Goal: Information Seeking & Learning: Learn about a topic

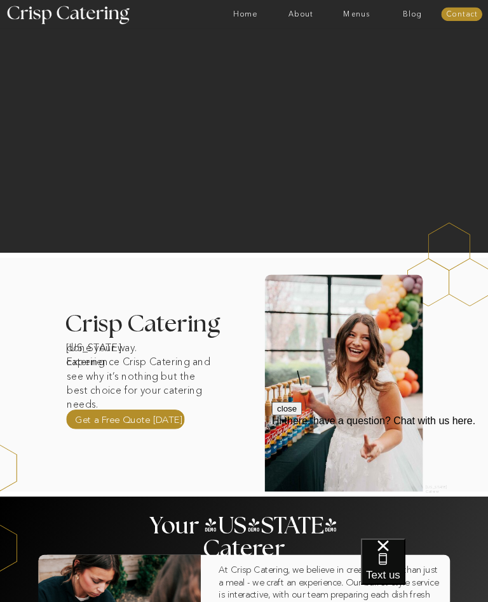
click at [356, 13] on nav "Menus" at bounding box center [357, 14] width 56 height 8
click at [366, 47] on nav "Winter (Sep-Feb)" at bounding box center [356, 48] width 67 height 8
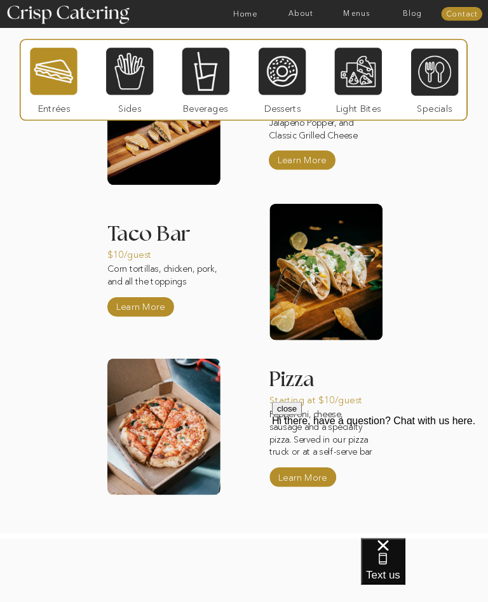
scroll to position [1084, 0]
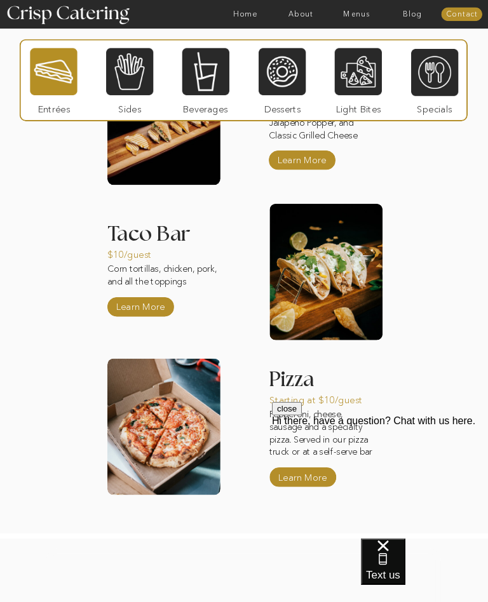
click at [149, 304] on p "Learn More" at bounding box center [141, 305] width 54 height 24
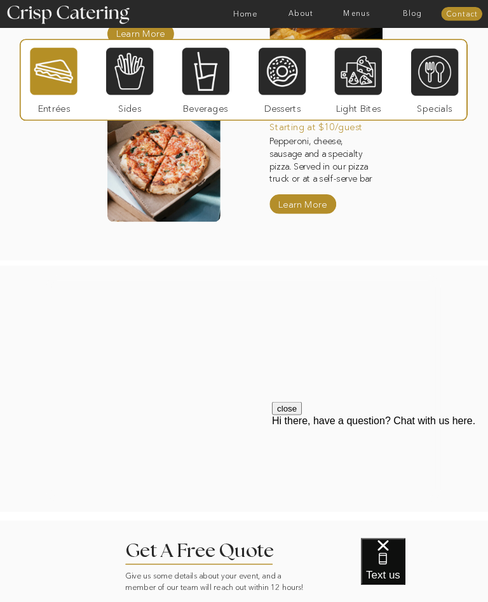
scroll to position [1357, 0]
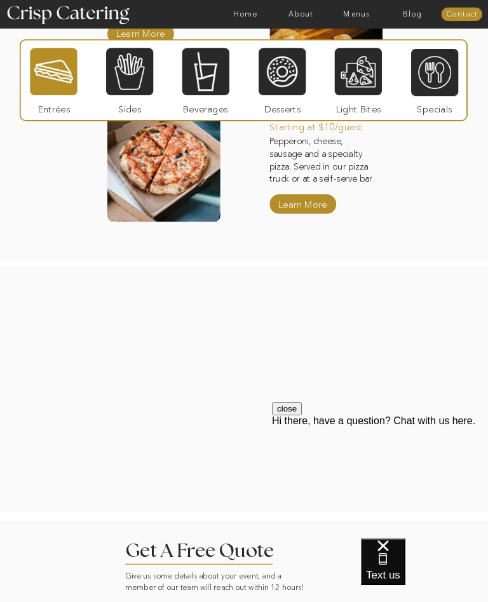
click at [132, 76] on div at bounding box center [129, 71] width 47 height 49
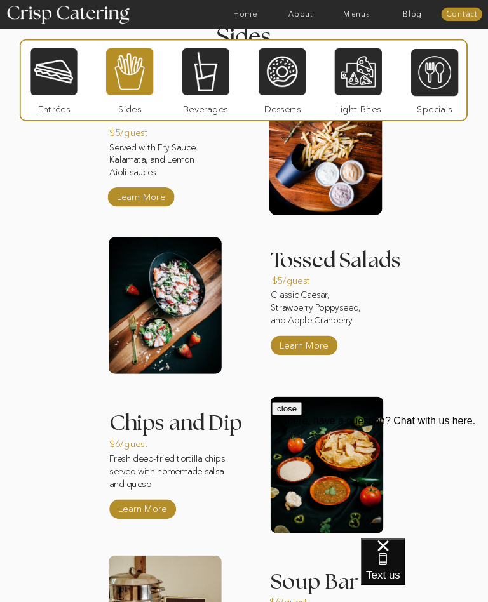
scroll to position [1057, 0]
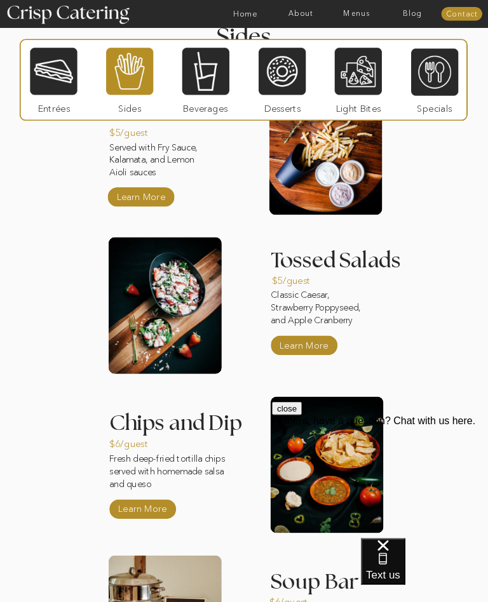
click at [312, 344] on p "Learn More" at bounding box center [304, 344] width 54 height 24
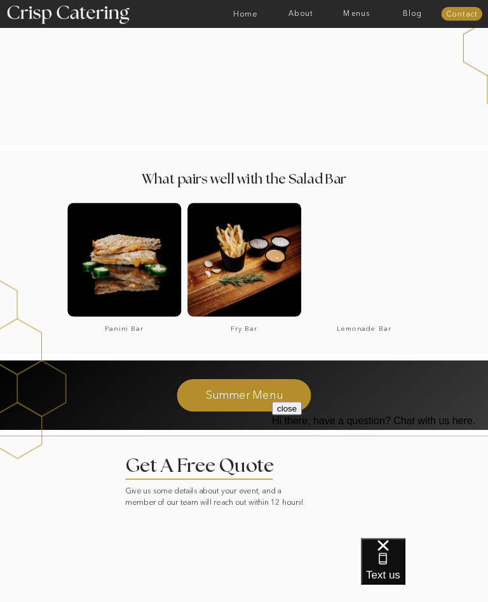
scroll to position [765, 0]
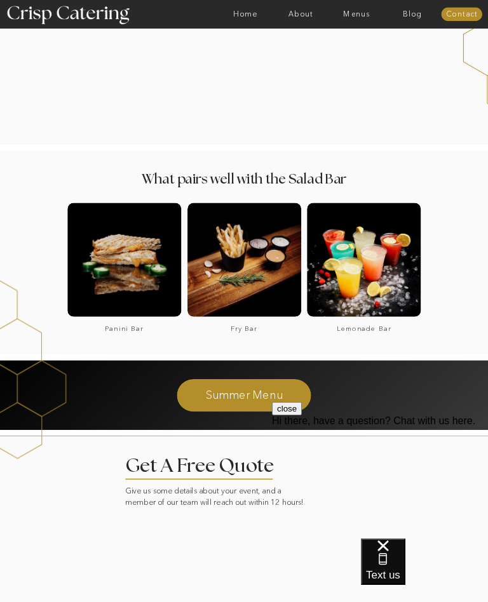
click at [131, 272] on div at bounding box center [124, 260] width 114 height 114
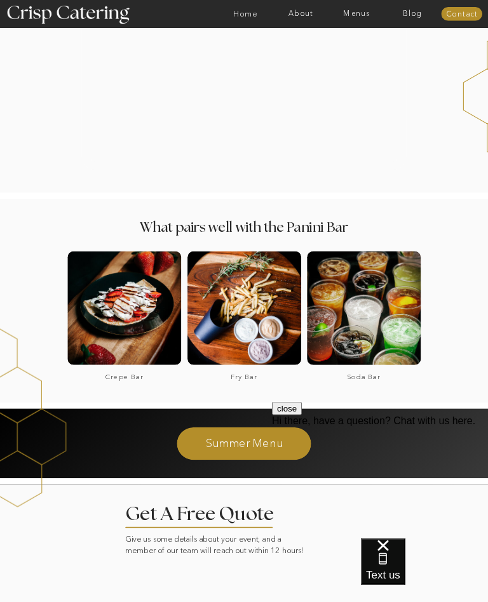
scroll to position [894, 0]
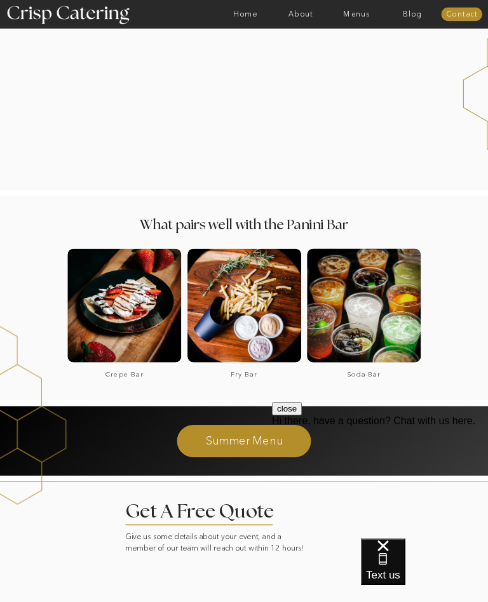
click at [130, 310] on div at bounding box center [124, 306] width 114 height 114
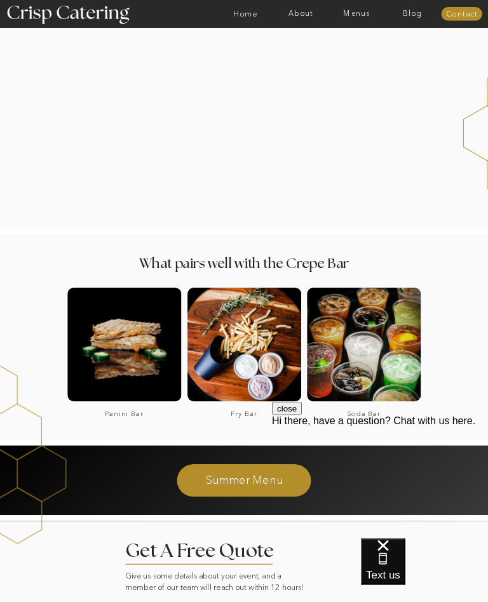
scroll to position [993, 0]
click at [248, 338] on div at bounding box center [244, 345] width 114 height 114
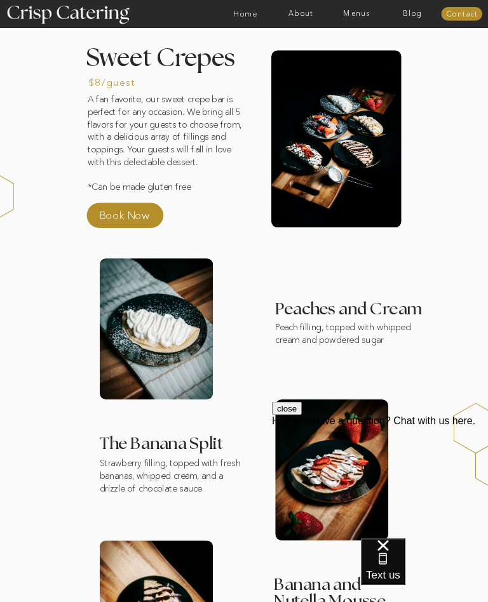
scroll to position [0, 0]
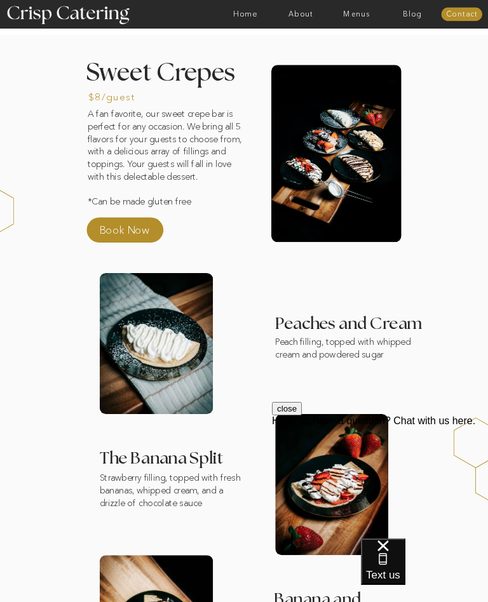
click at [361, 15] on nav "Menus" at bounding box center [357, 14] width 56 height 8
click at [356, 46] on nav "Winter (Sep-Feb)" at bounding box center [356, 48] width 67 height 8
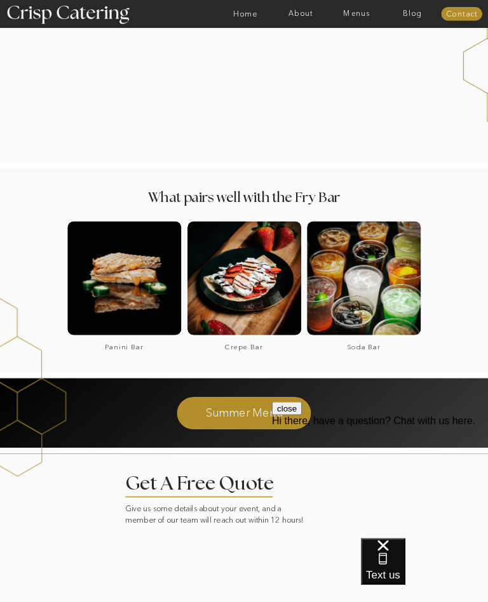
scroll to position [650, 0]
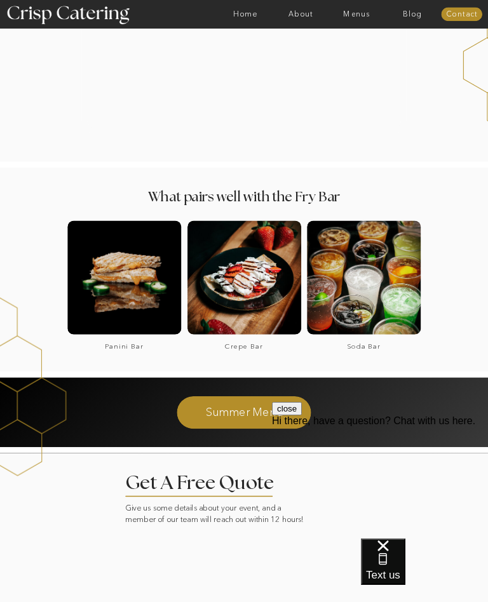
click at [377, 311] on div at bounding box center [364, 277] width 114 height 114
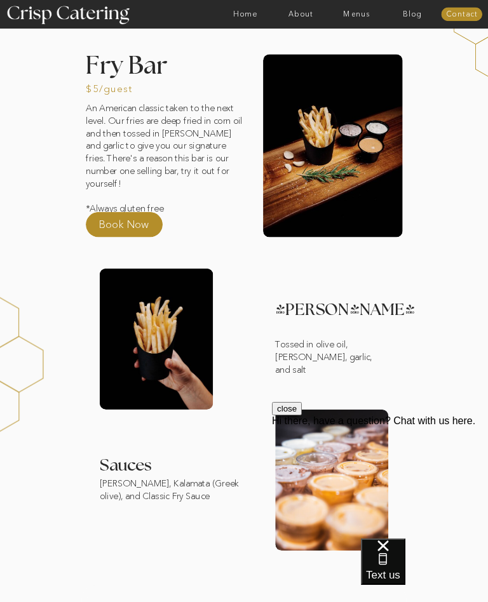
scroll to position [0, 0]
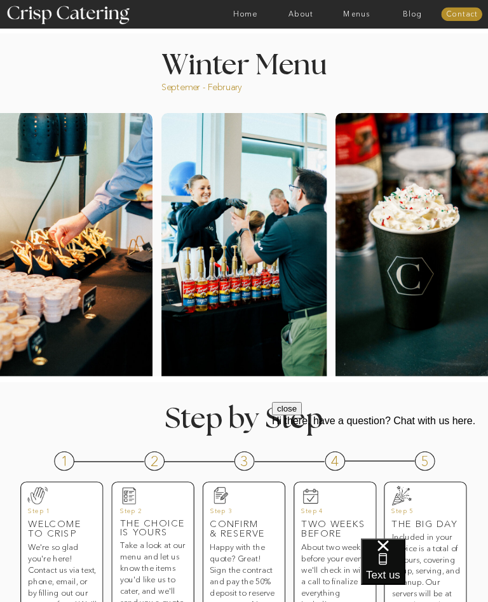
click at [366, 15] on nav "Menus" at bounding box center [357, 14] width 56 height 8
click at [377, 58] on nav "Four Course Dream" at bounding box center [359, 59] width 73 height 8
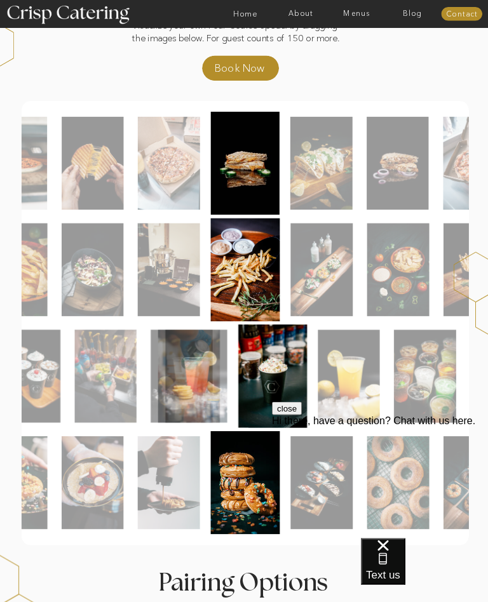
scroll to position [124, 0]
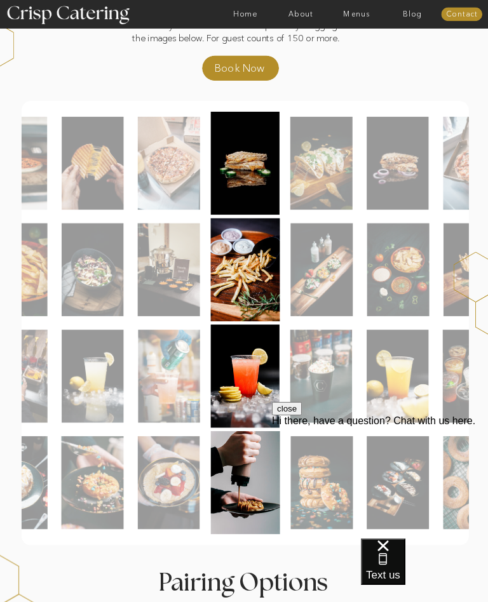
click at [109, 266] on img at bounding box center [93, 269] width 62 height 93
click at [95, 271] on img at bounding box center [93, 269] width 62 height 93
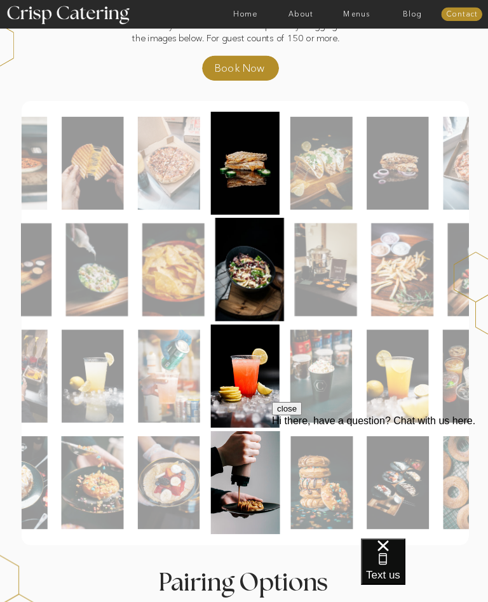
click at [248, 260] on img at bounding box center [249, 270] width 69 height 104
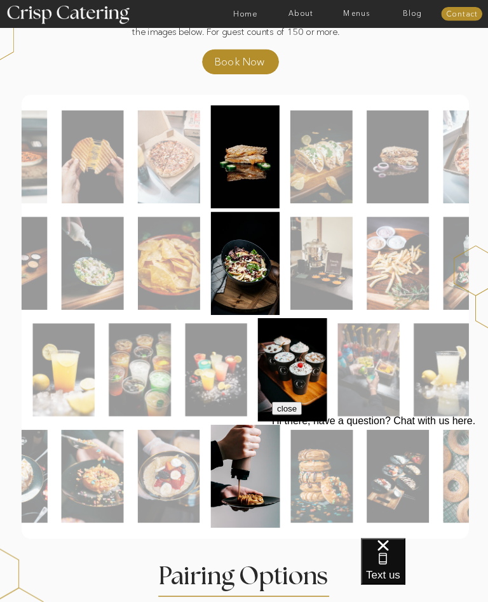
scroll to position [142, 0]
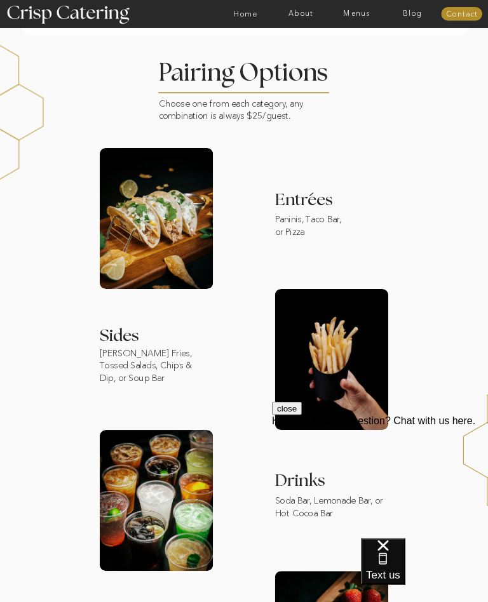
scroll to position [635, 0]
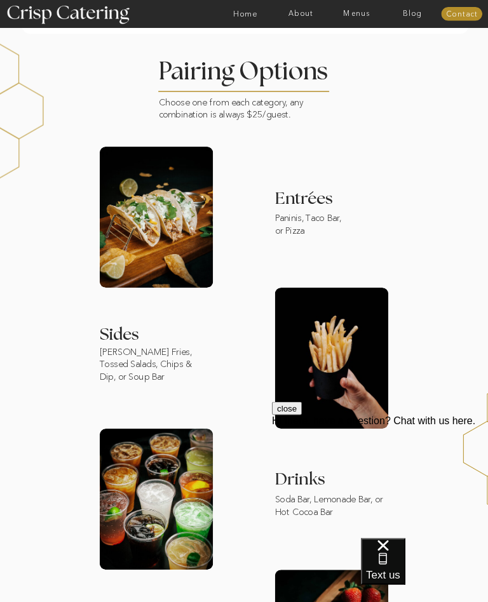
click at [171, 363] on p "Rosemary Garlic Fries, Tossed Salads, Chips & Dip, or Soup Bar" at bounding box center [154, 370] width 109 height 49
click at [347, 350] on div at bounding box center [332, 358] width 114 height 141
click at [165, 356] on p "Rosemary Garlic Fries, Tossed Salads, Chips & Dip, or Soup Bar" at bounding box center [154, 370] width 109 height 49
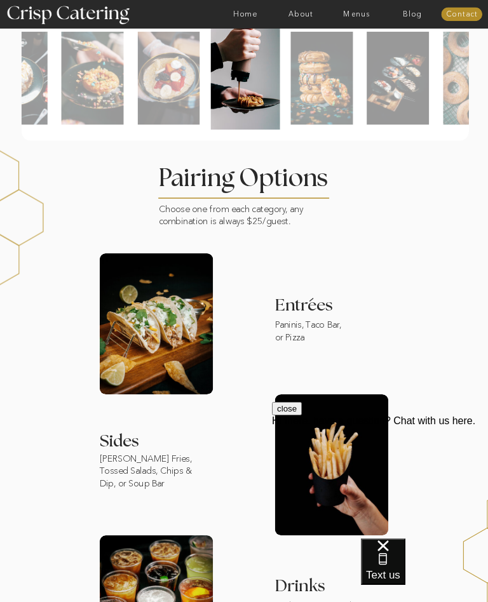
scroll to position [528, 0]
click at [315, 310] on h3 "Entrees" at bounding box center [340, 305] width 130 height 17
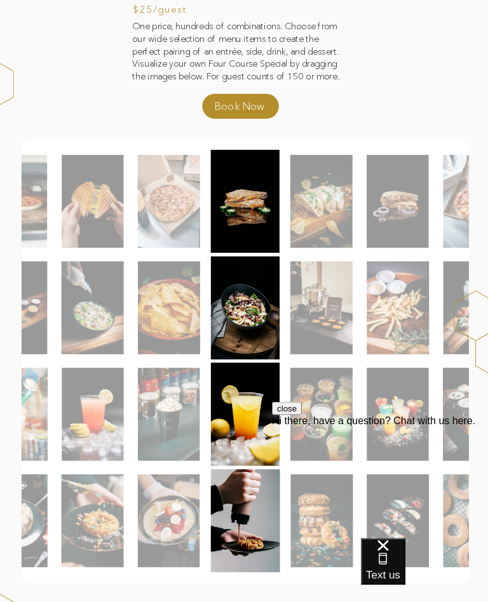
scroll to position [0, 0]
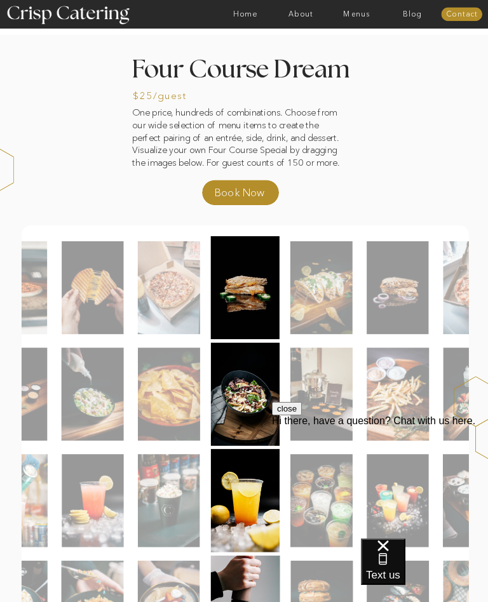
click at [359, 17] on nav "Menus" at bounding box center [357, 14] width 56 height 8
click at [365, 48] on nav "Winter (Sep-Feb)" at bounding box center [356, 48] width 67 height 8
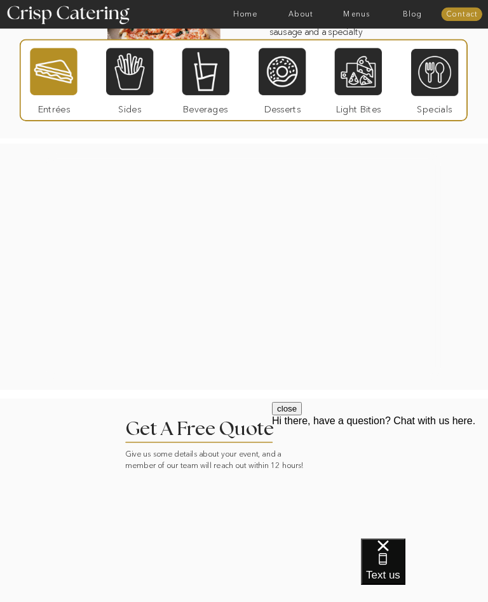
scroll to position [1483, 0]
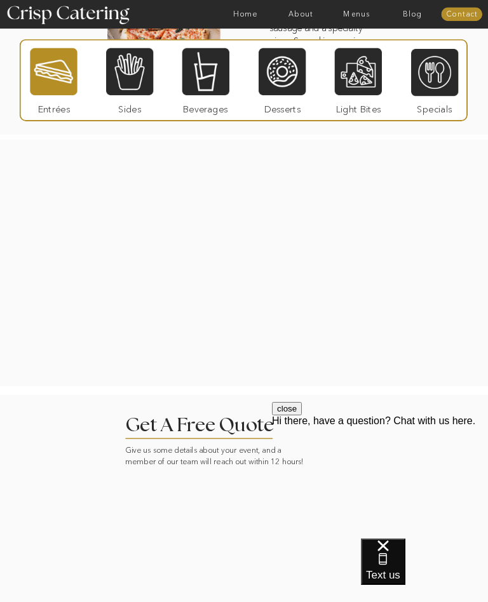
click at [472, 376] on div at bounding box center [244, 263] width 605 height 246
click at [462, 395] on div at bounding box center [244, 532] width 567 height 277
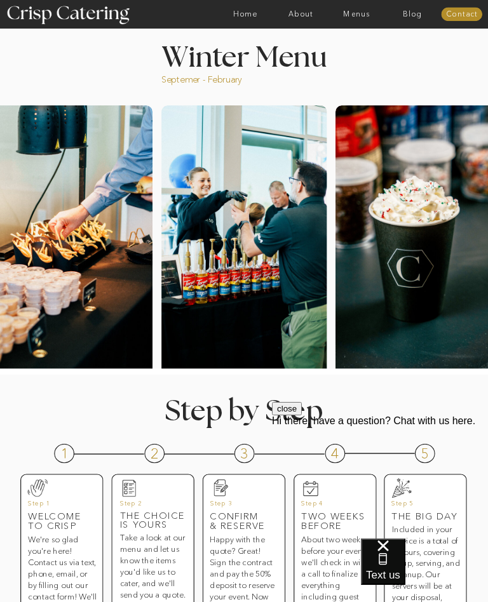
scroll to position [0, 0]
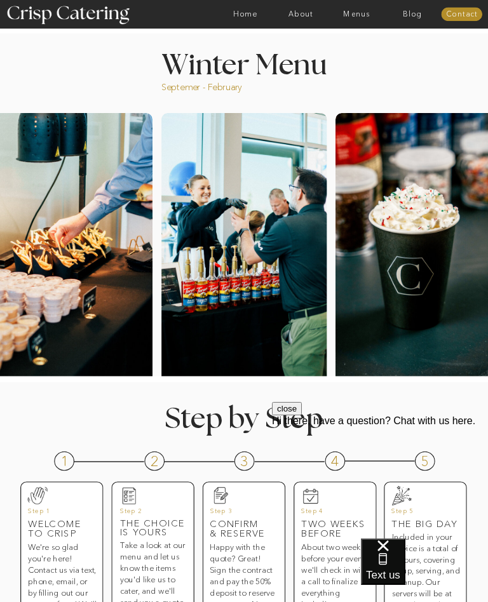
click at [364, 13] on nav "Menus" at bounding box center [357, 14] width 56 height 8
click at [350, 47] on nav "Winter (Sep-Feb)" at bounding box center [356, 48] width 67 height 8
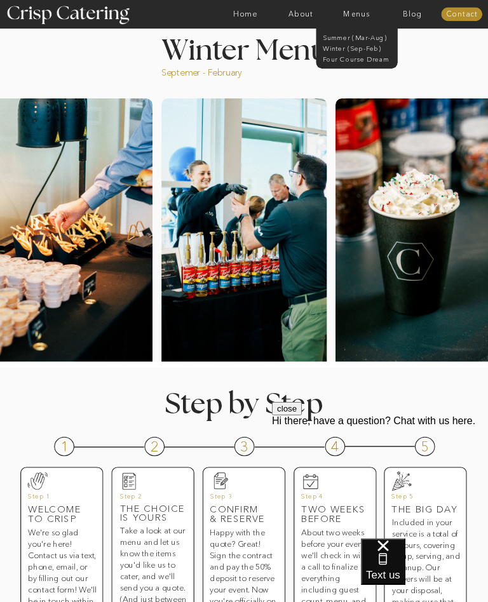
scroll to position [10, 0]
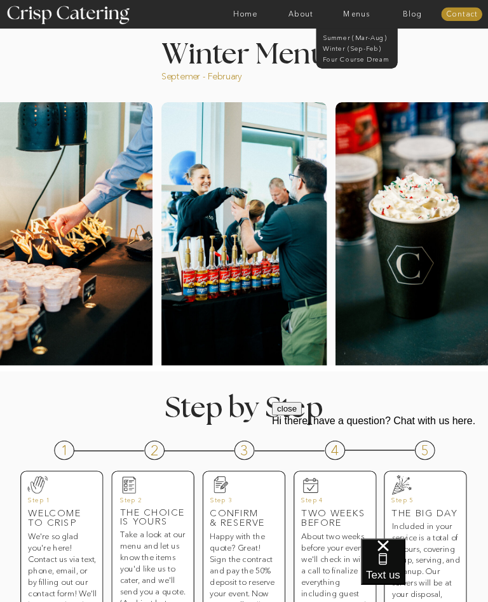
click at [358, 50] on nav "Winter (Sep-Feb)" at bounding box center [356, 48] width 67 height 8
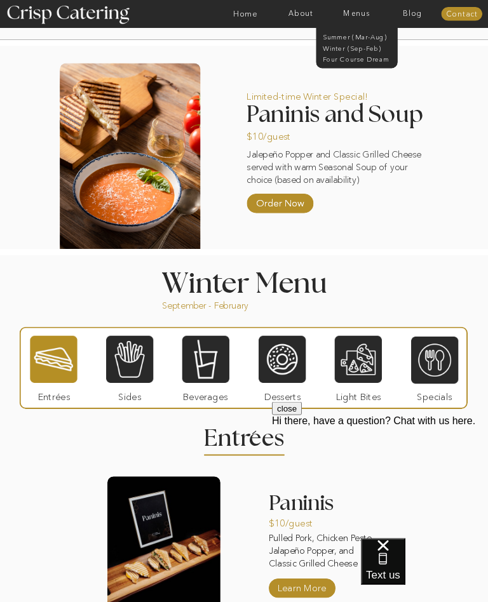
scroll to position [656, 0]
click at [131, 365] on div at bounding box center [129, 359] width 47 height 49
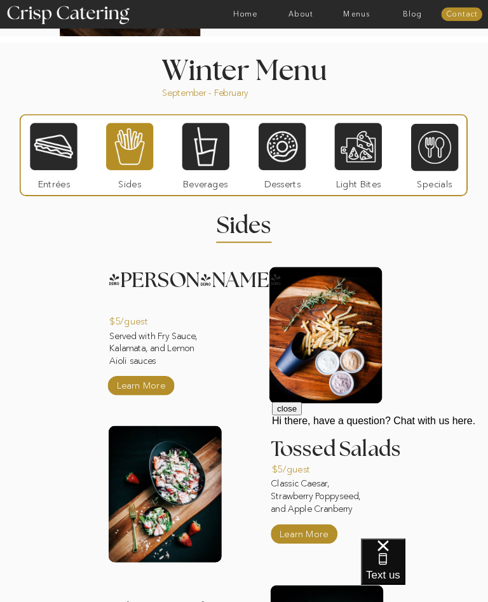
scroll to position [870, 0]
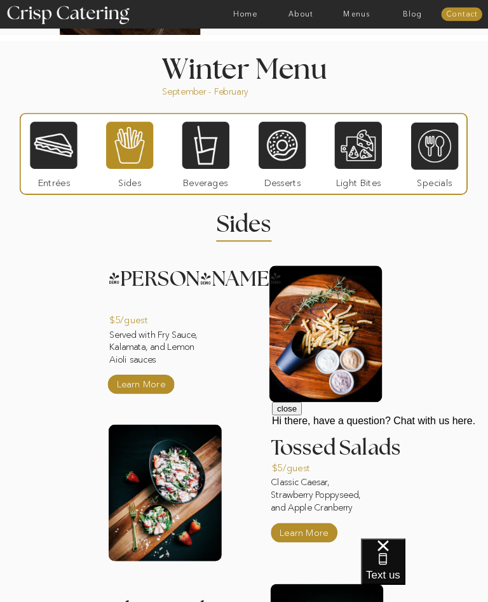
click at [211, 154] on div at bounding box center [205, 145] width 47 height 49
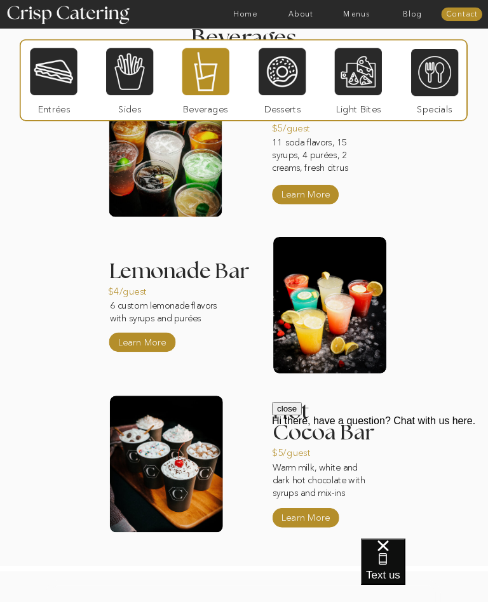
scroll to position [1041, 0]
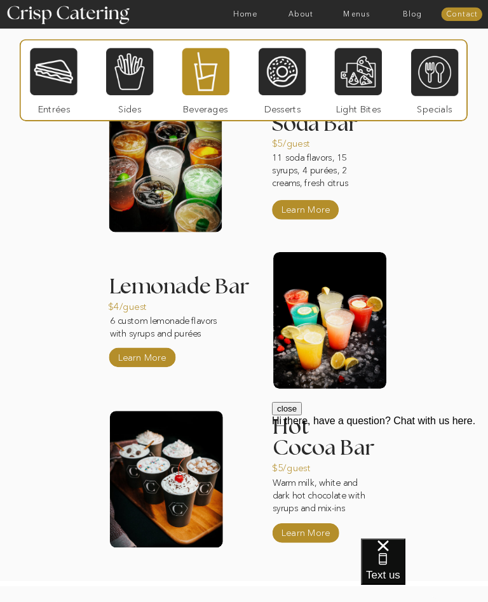
click at [286, 76] on div at bounding box center [282, 71] width 47 height 49
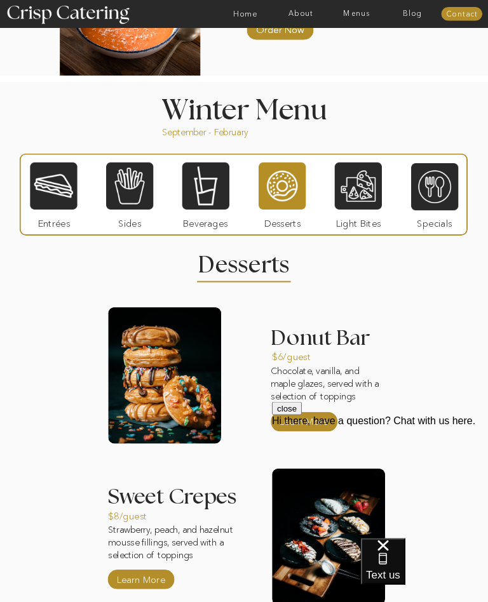
scroll to position [829, 0]
click at [361, 182] on div at bounding box center [358, 185] width 47 height 49
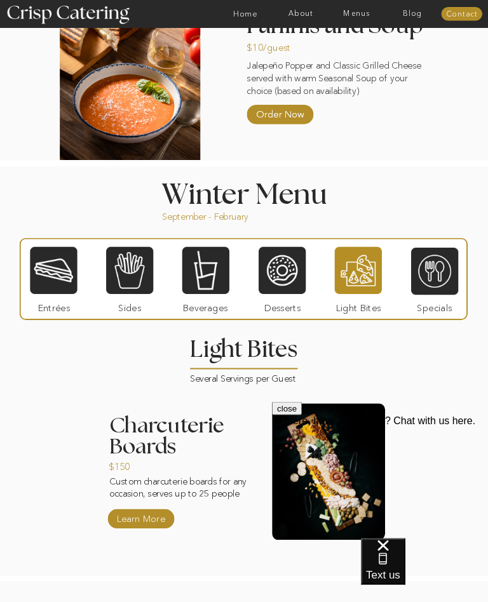
scroll to position [745, 0]
click at [425, 271] on div at bounding box center [434, 271] width 47 height 49
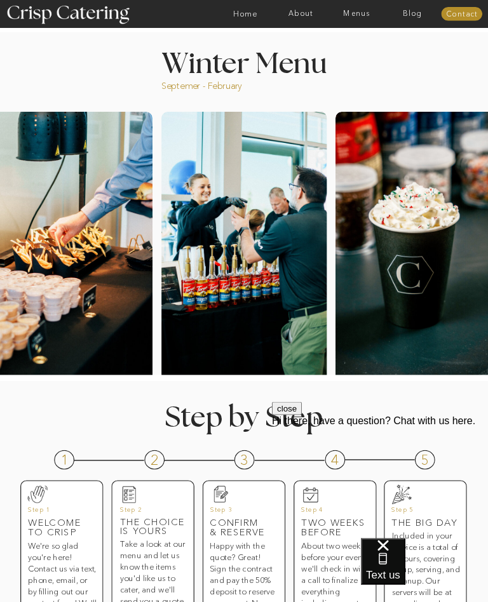
scroll to position [0, 0]
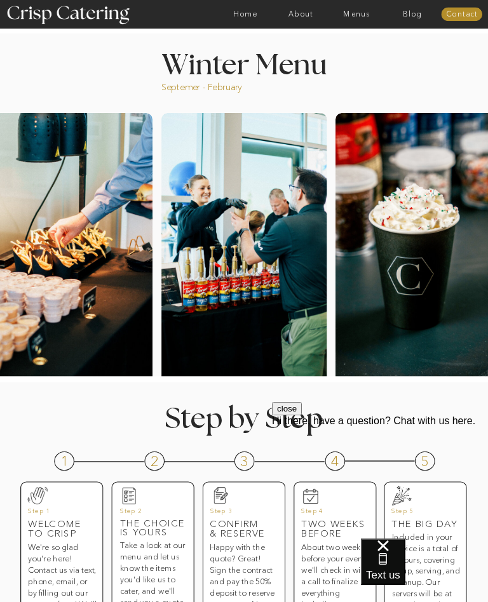
click at [250, 15] on nav "Home" at bounding box center [245, 14] width 56 height 8
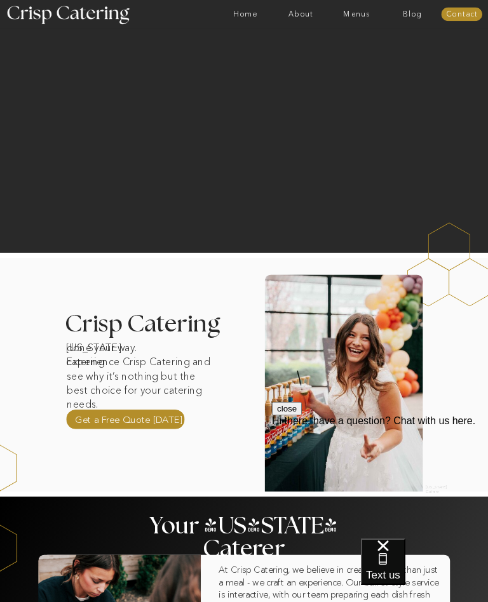
click at [234, 15] on nav "Home" at bounding box center [245, 14] width 56 height 8
click at [250, 12] on nav "Home" at bounding box center [245, 14] width 56 height 8
click at [301, 16] on nav "About" at bounding box center [301, 14] width 56 height 8
click at [292, 62] on nav "faq" at bounding box center [300, 59] width 41 height 8
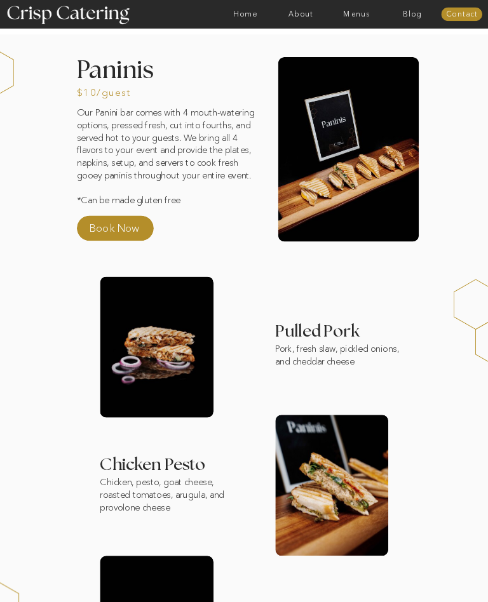
scroll to position [915, 0]
